Goal: Find contact information: Find contact information

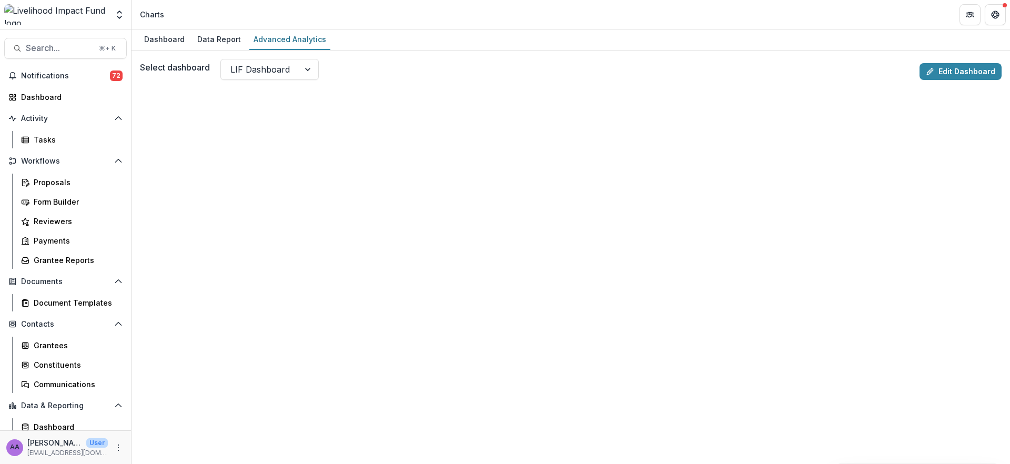
scroll to position [11, 0]
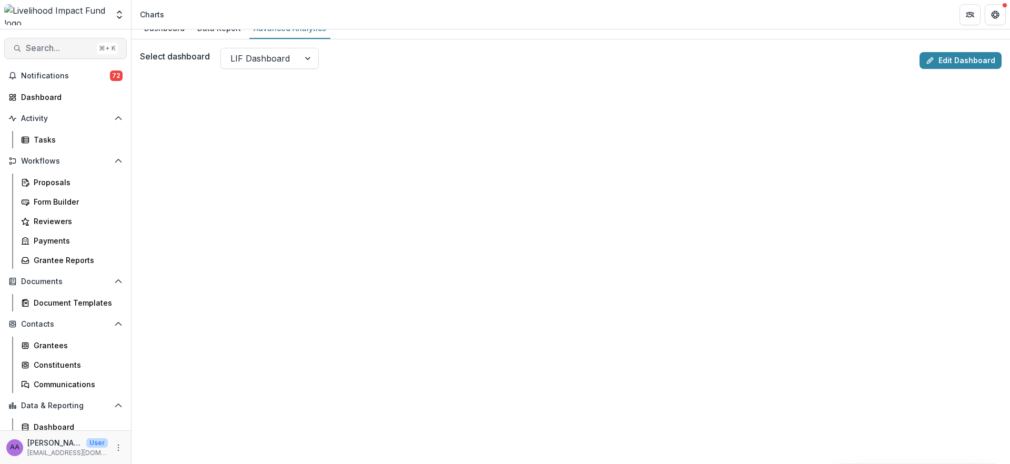
click at [45, 49] on span "Search..." at bounding box center [59, 48] width 67 height 10
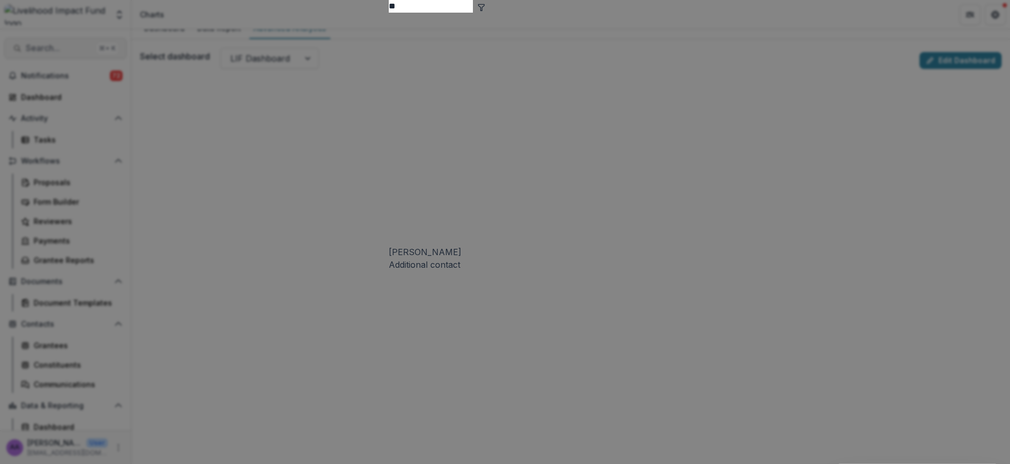
type input "*"
type input "****"
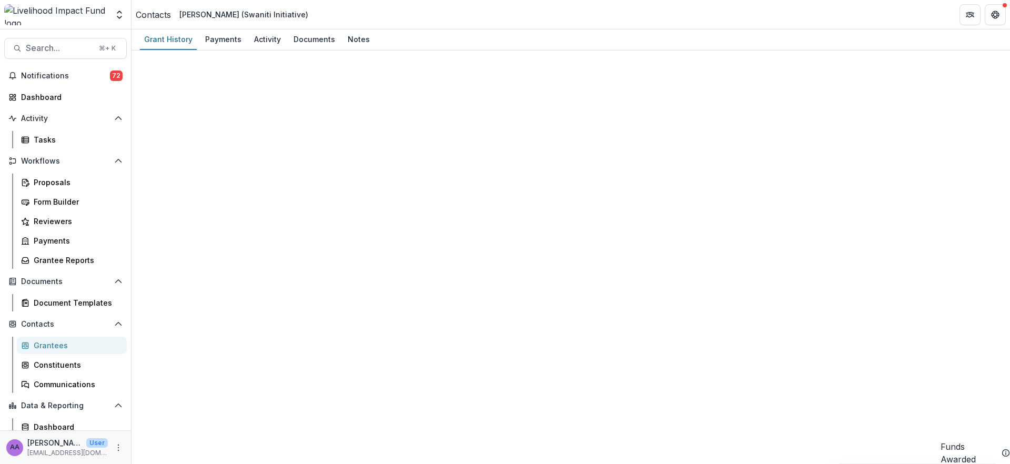
scroll to position [482, 0]
drag, startPoint x: 830, startPoint y: 282, endPoint x: 754, endPoint y: 280, distance: 76.3
copy link "[EMAIL_ADDRESS][DOMAIN_NAME]"
